Goal: Information Seeking & Learning: Understand process/instructions

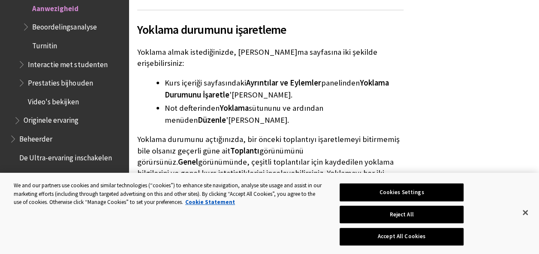
scroll to position [1612, 0]
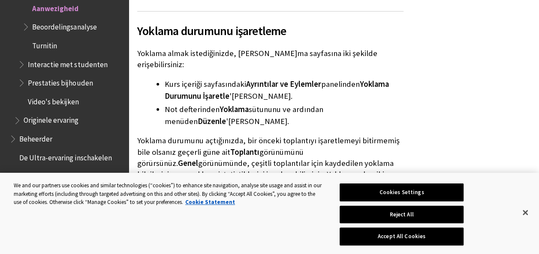
click at [92, 31] on span "Beoordelingsanalyse" at bounding box center [64, 26] width 64 height 12
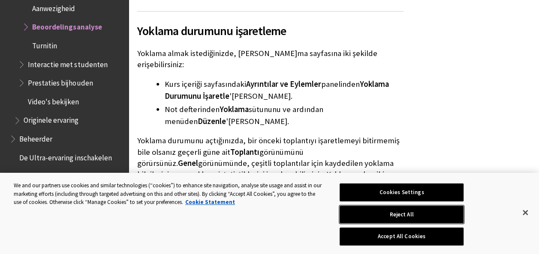
click at [412, 216] on button "Reject All" at bounding box center [401, 215] width 124 height 18
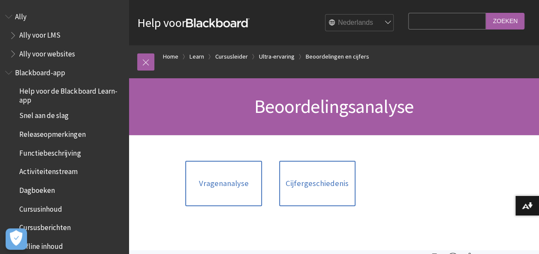
scroll to position [1258, 0]
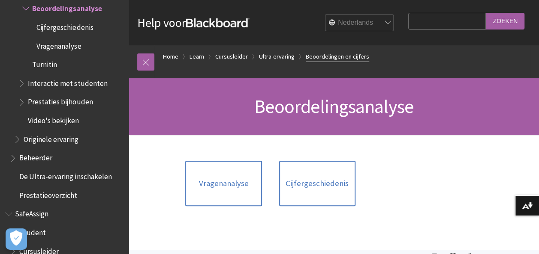
click at [348, 59] on link "Beoordelingen en cijfers" at bounding box center [336, 56] width 63 height 11
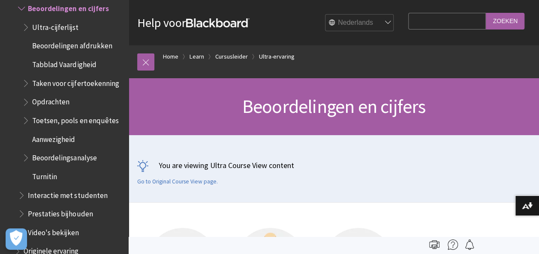
scroll to position [222, 0]
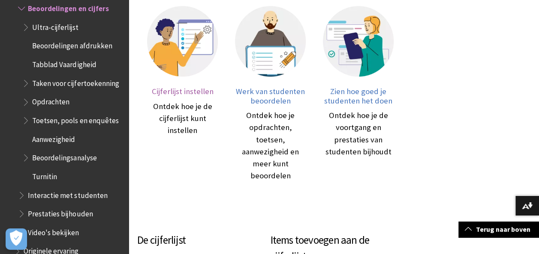
click at [184, 119] on div "Ontdek hoe je de cijferlijst kunt instellen" at bounding box center [182, 119] width 71 height 36
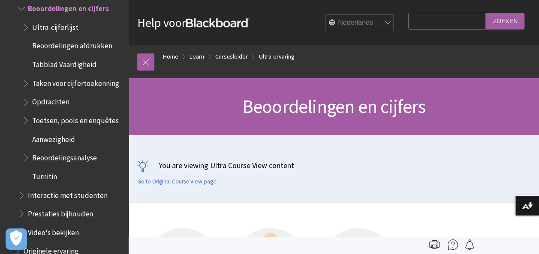
click at [443, 18] on input "Search Query" at bounding box center [447, 21] width 78 height 17
type input "aanwezigheid"
click at [485, 13] on input "Zoeken" at bounding box center [504, 21] width 39 height 17
click at [509, 22] on input "Zoeken" at bounding box center [504, 21] width 39 height 17
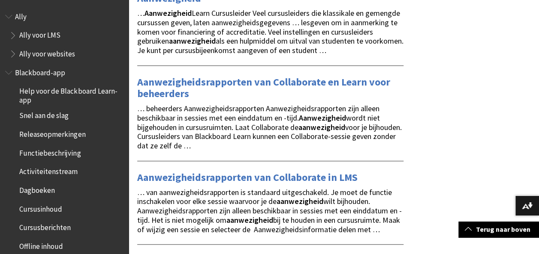
scroll to position [445, 0]
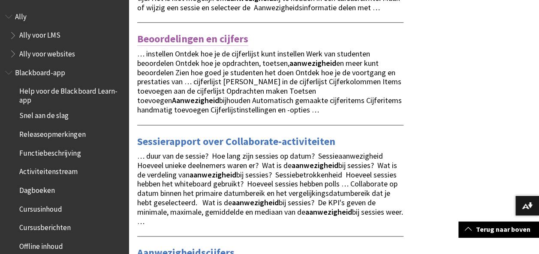
click at [177, 46] on link "Beoordelingen en cijfers" at bounding box center [192, 39] width 111 height 14
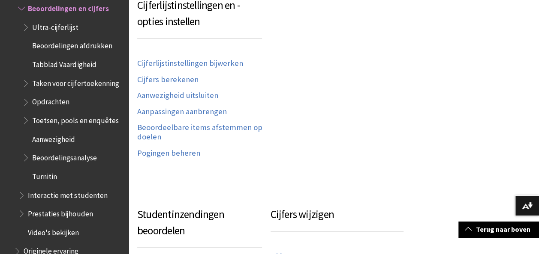
scroll to position [667, 0]
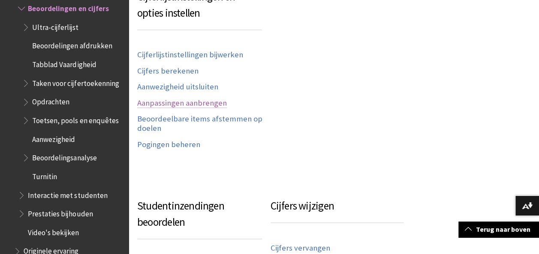
click at [199, 99] on link "Aanpassingen aanbrengen" at bounding box center [182, 104] width 90 height 10
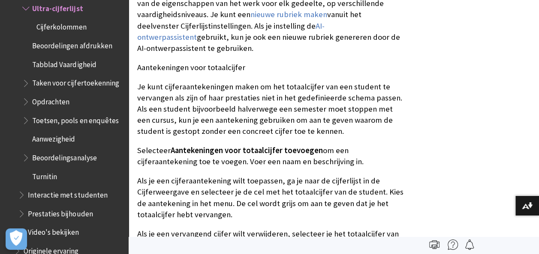
scroll to position [4005, 0]
